Goal: Transaction & Acquisition: Purchase product/service

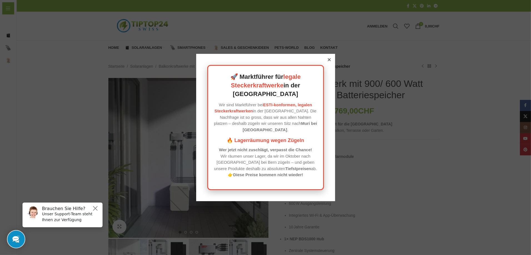
click at [327, 62] on div at bounding box center [329, 59] width 5 height 5
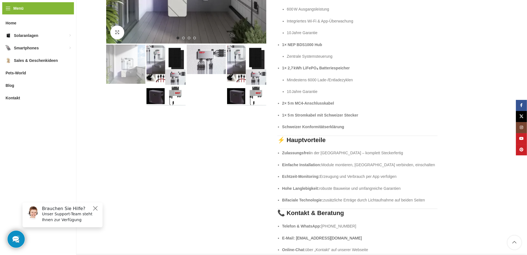
scroll to position [167, 0]
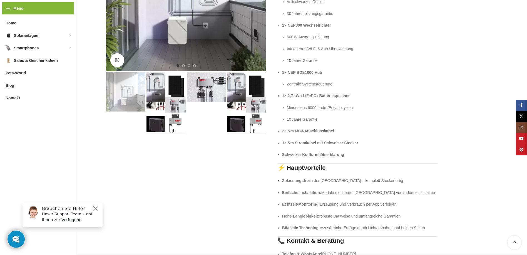
click at [358, 94] on p "1× 2,7 kWh LiFePO₄ Batteriespeicher" at bounding box center [359, 96] width 155 height 6
click at [357, 94] on p "1× 2,7 kWh LiFePO₄ Batteriespeicher" at bounding box center [359, 96] width 155 height 6
click at [357, 97] on p "1× 2,7 kWh LiFePO₄ Batteriespeicher" at bounding box center [359, 96] width 155 height 6
click at [353, 106] on p "Mindestens 6000 Lade‑/Entladezyklen" at bounding box center [362, 108] width 151 height 6
click at [325, 116] on p "10 Jahre Garantie" at bounding box center [362, 119] width 151 height 6
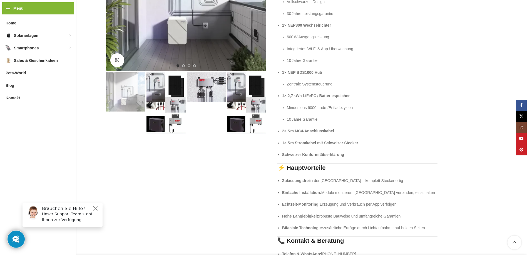
click at [325, 118] on p "10 Jahre Garantie" at bounding box center [362, 119] width 151 height 6
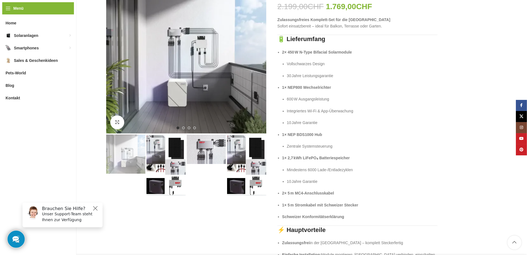
scroll to position [111, 0]
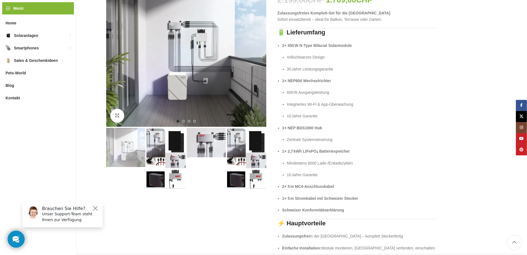
click at [123, 138] on img "1 / 4" at bounding box center [125, 147] width 39 height 39
click at [154, 140] on img "2 / 4" at bounding box center [165, 158] width 39 height 61
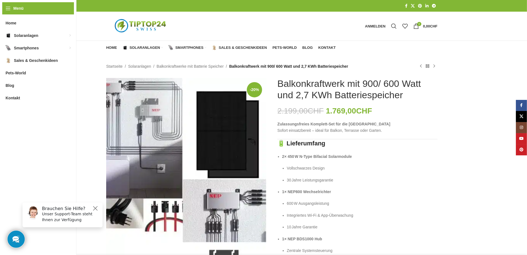
scroll to position [28, 0]
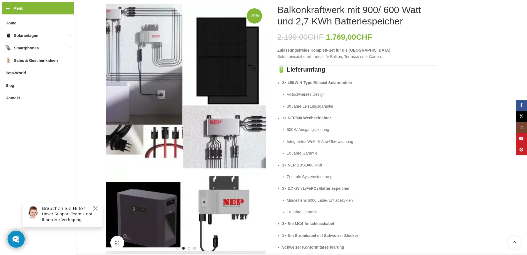
scroll to position [83, 0]
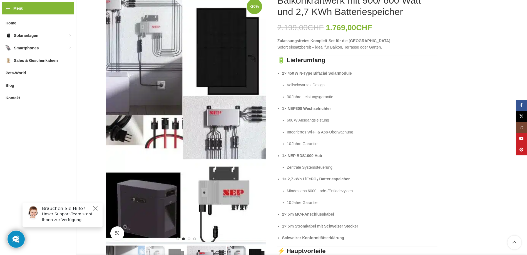
click at [342, 98] on p "30 Jahre Leistungsgarantie" at bounding box center [362, 97] width 151 height 6
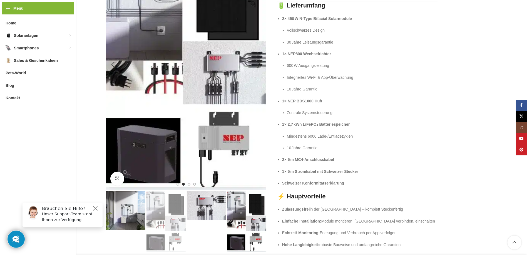
scroll to position [139, 0]
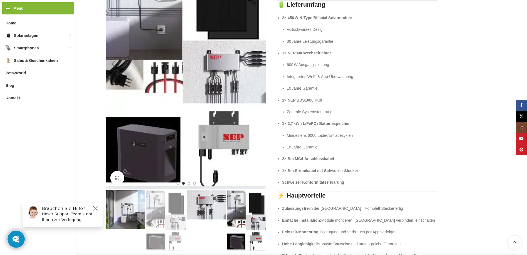
click at [224, 63] on img "2 / 4" at bounding box center [186, 64] width 160 height 250
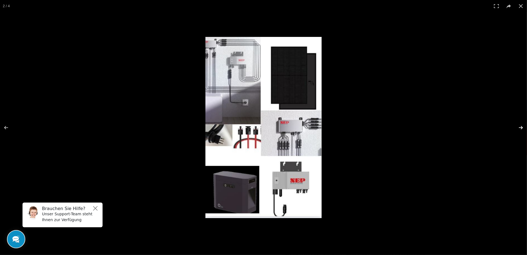
click at [521, 126] on button at bounding box center [516, 128] width 19 height 28
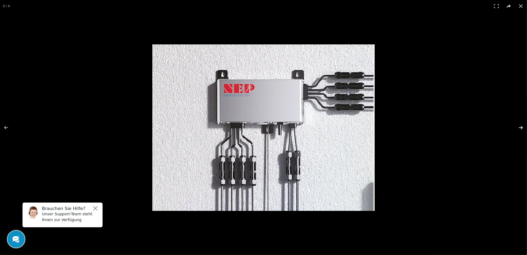
click at [521, 126] on button at bounding box center [516, 128] width 19 height 28
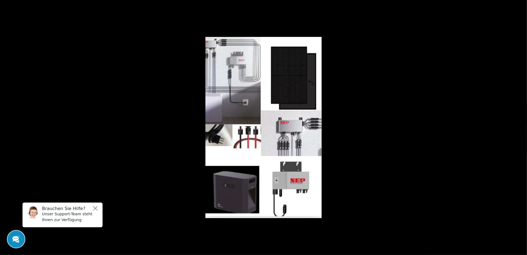
click at [521, 126] on button at bounding box center [516, 128] width 19 height 28
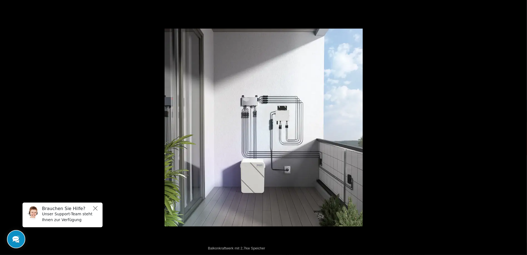
click at [521, 126] on button at bounding box center [516, 128] width 19 height 28
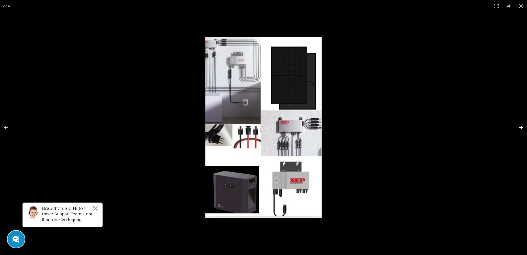
click at [521, 126] on button at bounding box center [516, 128] width 19 height 28
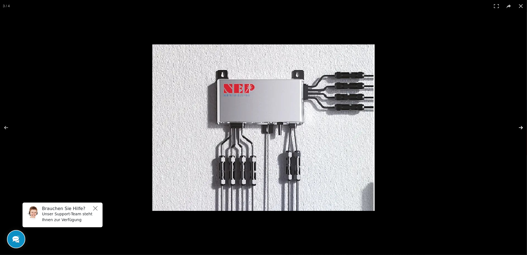
click at [520, 127] on button at bounding box center [516, 128] width 19 height 28
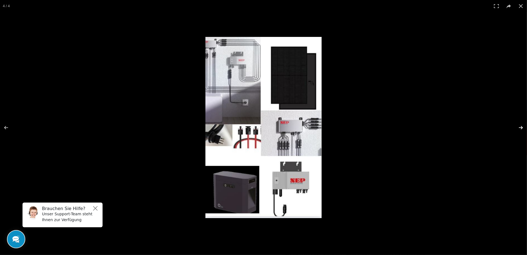
click at [520, 127] on button at bounding box center [516, 128] width 19 height 28
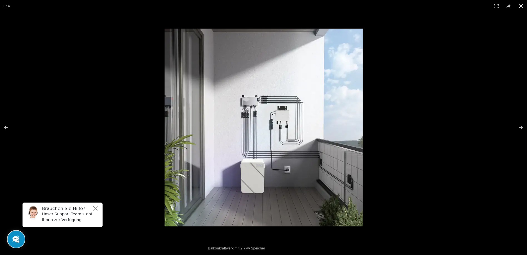
click at [522, 6] on button at bounding box center [521, 6] width 12 height 12
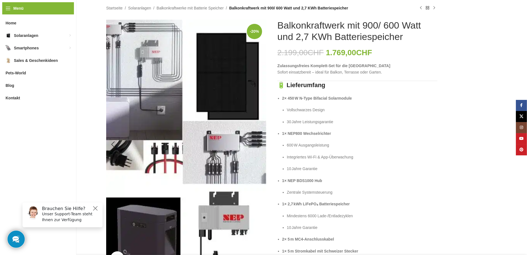
scroll to position [0, 0]
